Goal: Transaction & Acquisition: Purchase product/service

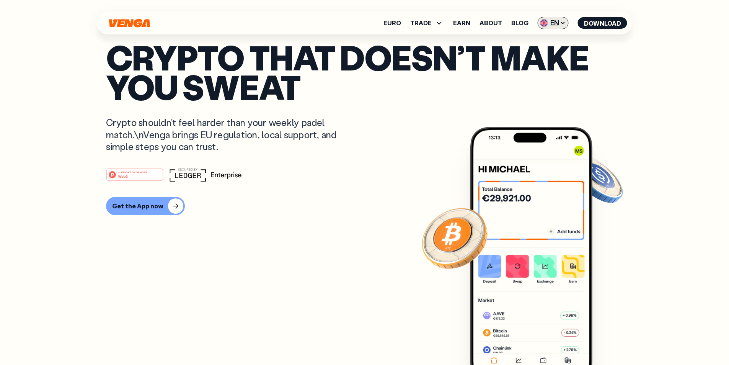
click at [563, 22] on icon at bounding box center [563, 23] width 6 height 6
click at [398, 26] on link "Euro" at bounding box center [392, 23] width 18 height 6
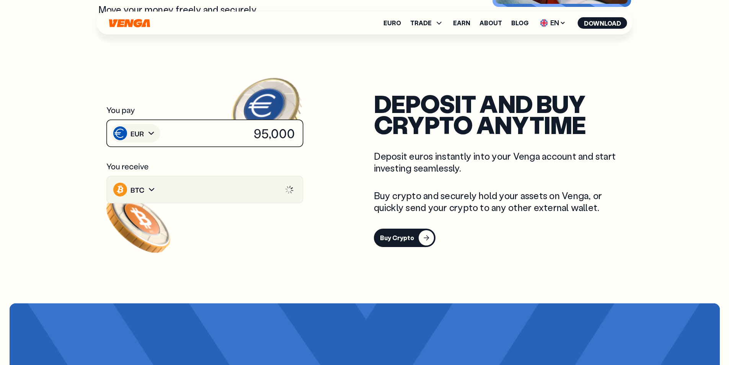
scroll to position [1148, 0]
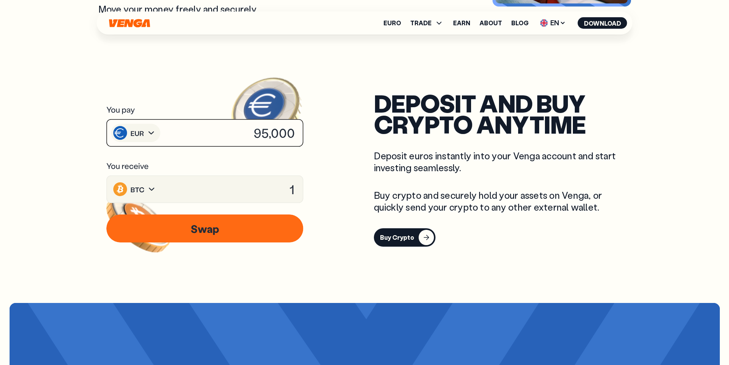
click at [389, 233] on div "Buy Crypto" at bounding box center [397, 237] width 34 height 8
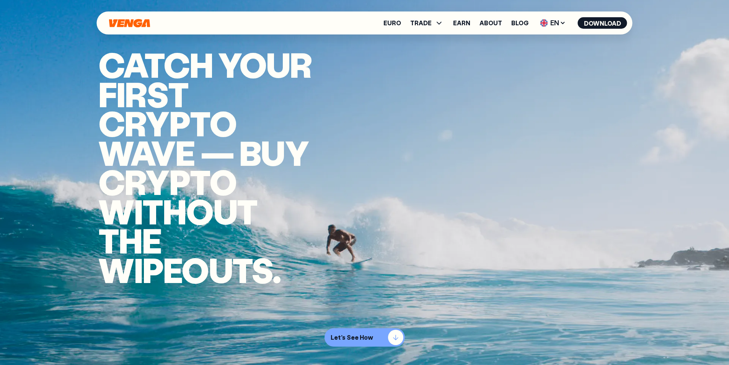
click at [373, 339] on button "Let's See How" at bounding box center [364, 337] width 80 height 18
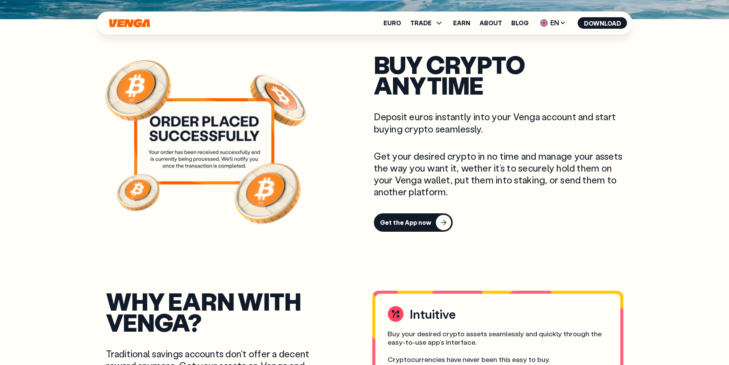
click at [412, 221] on div "Get the App now" at bounding box center [405, 222] width 51 height 8
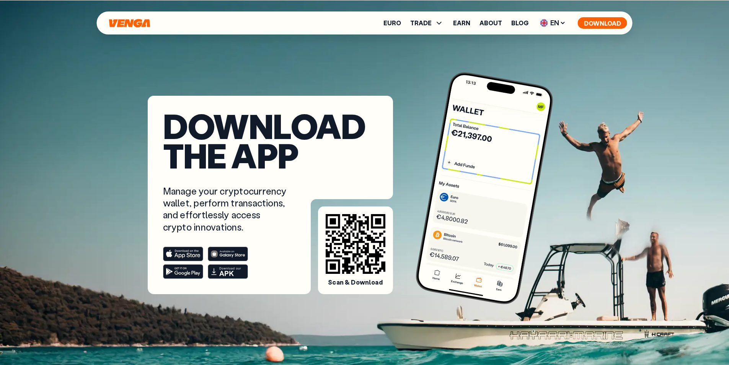
click at [602, 23] on button "Download" at bounding box center [602, 22] width 49 height 11
